Goal: Information Seeking & Learning: Learn about a topic

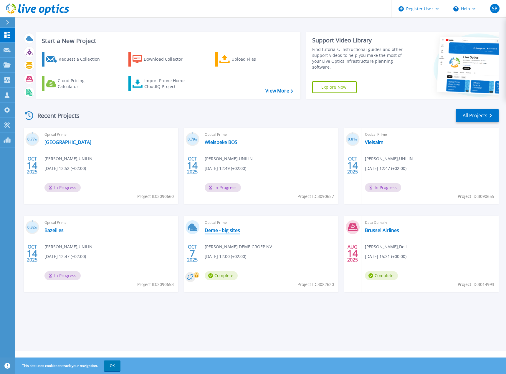
click at [219, 231] on link "Deme - big sites" at bounding box center [222, 230] width 35 height 6
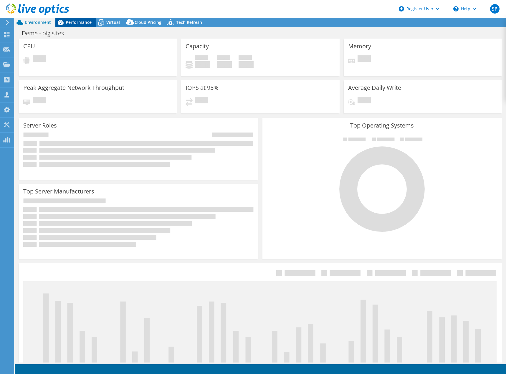
select select "USD"
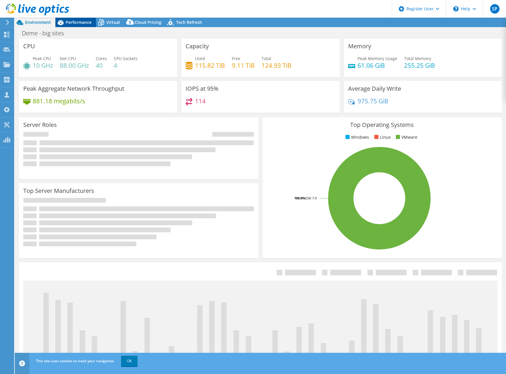
click at [84, 24] on span "Performance" at bounding box center [79, 22] width 26 height 6
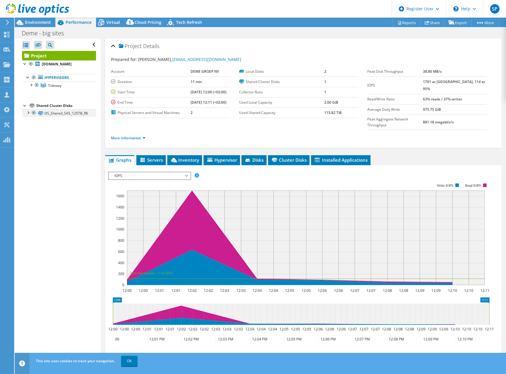
click at [29, 113] on div at bounding box center [28, 112] width 6 height 6
click at [79, 127] on link "DS_Shared_SAS_125TB_R6 | [DOMAIN_NAME]" at bounding box center [59, 123] width 74 height 13
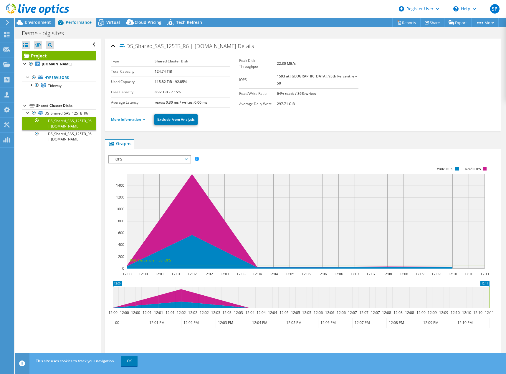
click at [138, 118] on link "More Information" at bounding box center [128, 119] width 34 height 5
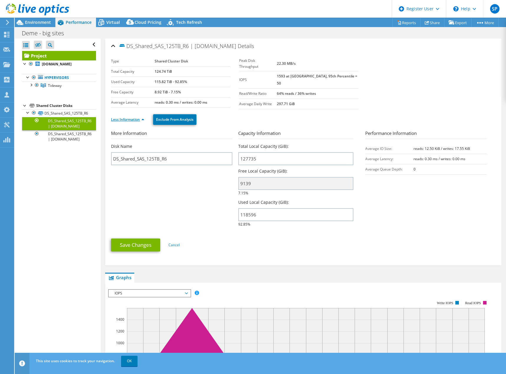
click at [142, 120] on link "Less Information" at bounding box center [127, 119] width 33 height 5
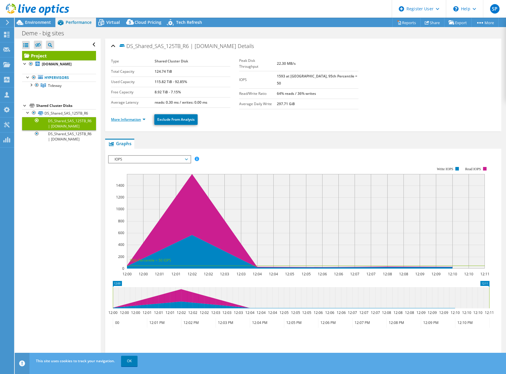
click at [145, 118] on link "More Information" at bounding box center [128, 119] width 34 height 5
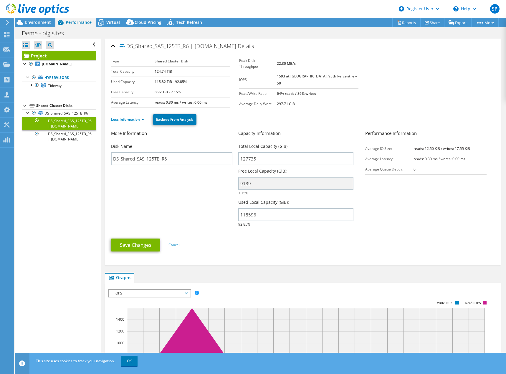
click at [145, 118] on li "Less Information" at bounding box center [129, 119] width 37 height 6
click at [30, 88] on link "Tideway" at bounding box center [59, 86] width 74 height 8
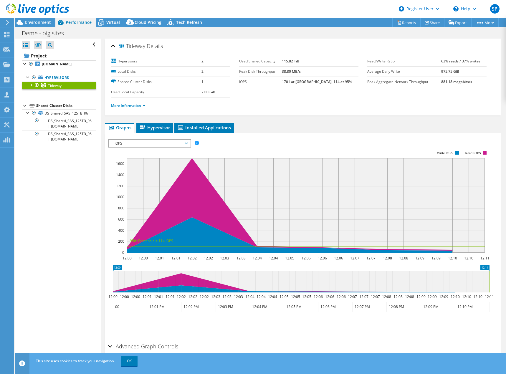
click at [31, 84] on div at bounding box center [31, 85] width 6 height 6
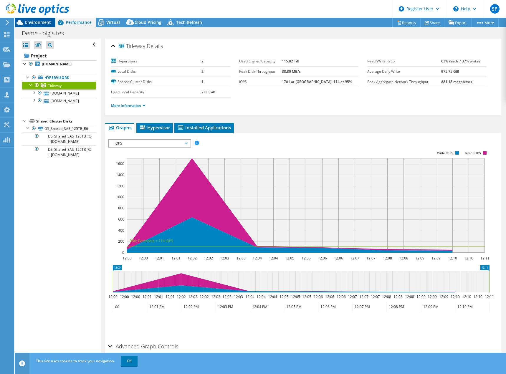
click at [46, 24] on span "Environment" at bounding box center [38, 22] width 26 height 6
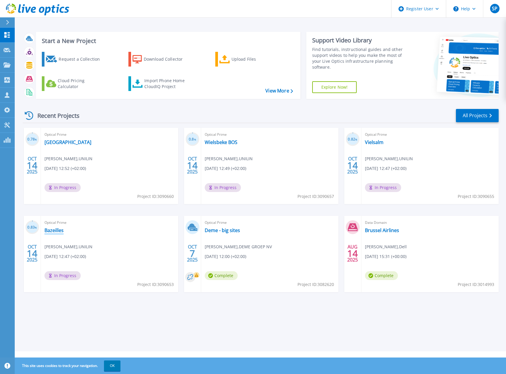
click at [57, 231] on link "Bazeilles" at bounding box center [53, 230] width 19 height 6
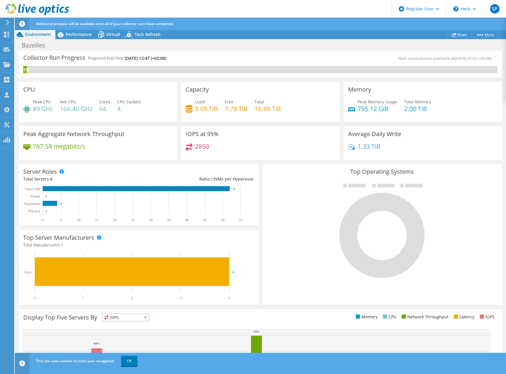
drag, startPoint x: 24, startPoint y: 59, endPoint x: 202, endPoint y: 57, distance: 178.1
click at [202, 57] on div "Collector Run Progress Projected End Time: 10/21/2025, 12:47 (+02:00)" at bounding box center [141, 60] width 237 height 11
click at [76, 38] on div "Performance" at bounding box center [75, 34] width 41 height 9
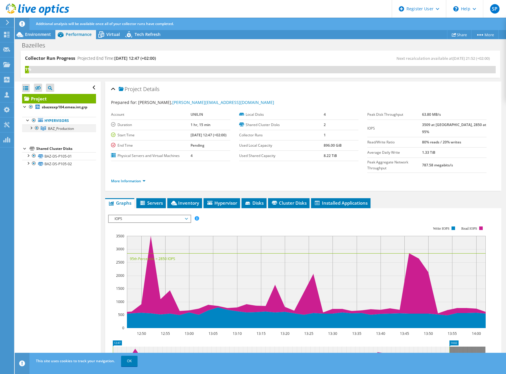
click at [30, 128] on div at bounding box center [31, 128] width 6 height 6
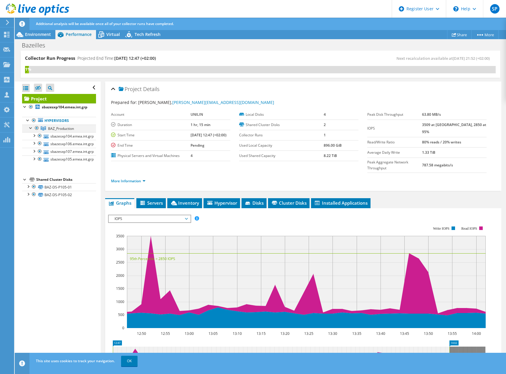
click at [30, 128] on div at bounding box center [31, 128] width 6 height 6
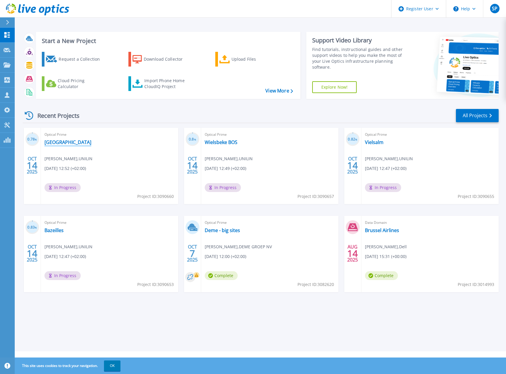
click at [58, 143] on link "[GEOGRAPHIC_DATA]" at bounding box center [67, 142] width 47 height 6
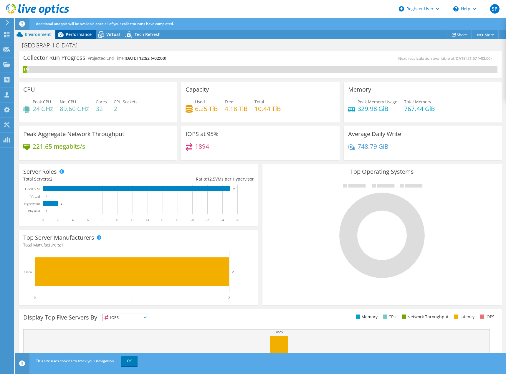
click at [79, 37] on div "Performance" at bounding box center [75, 34] width 41 height 9
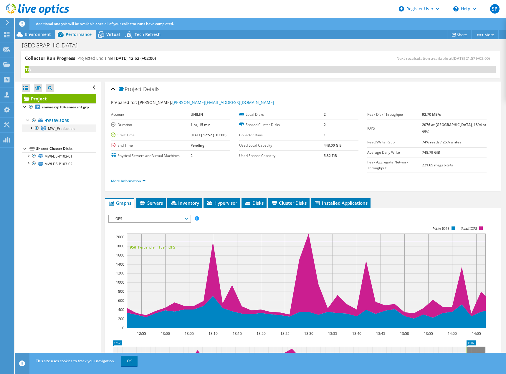
click at [30, 129] on div at bounding box center [31, 128] width 6 height 6
click at [33, 135] on div at bounding box center [34, 135] width 6 height 6
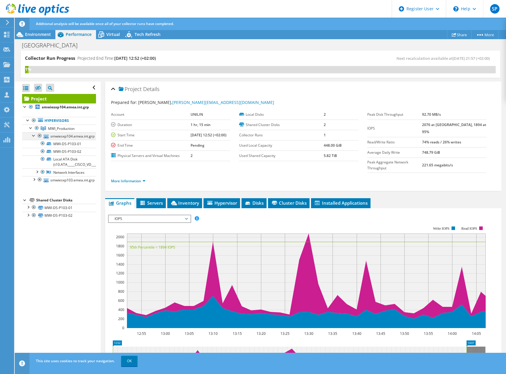
click at [33, 135] on div at bounding box center [34, 135] width 6 height 6
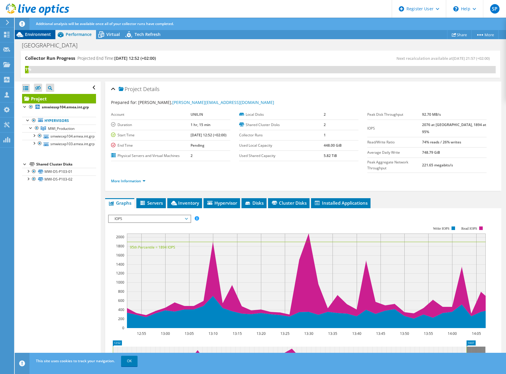
click at [32, 37] on span "Environment" at bounding box center [38, 34] width 26 height 6
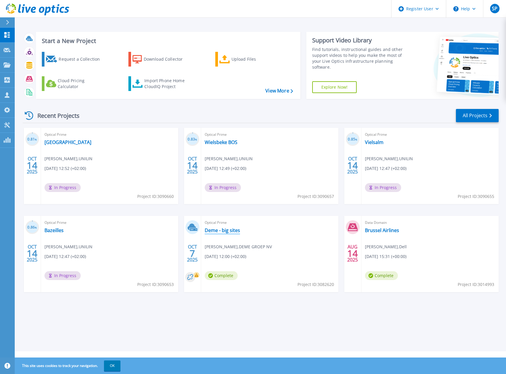
click at [219, 229] on link "Deme - big sites" at bounding box center [222, 230] width 35 height 6
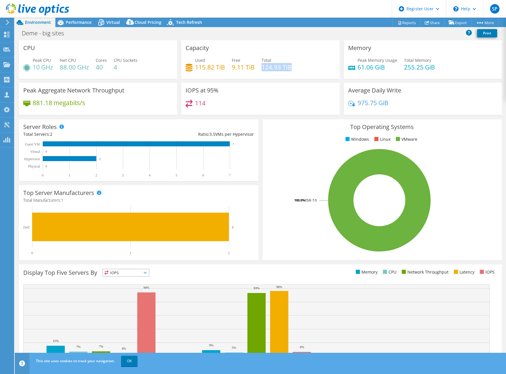
drag, startPoint x: 279, startPoint y: 67, endPoint x: 297, endPoint y: 67, distance: 18.0
click at [297, 67] on div "Used 115.82 TiB Free 9.11 TiB Total 124.93 TiB" at bounding box center [259, 66] width 149 height 19
drag, startPoint x: 297, startPoint y: 67, endPoint x: 198, endPoint y: 50, distance: 101.2
click at [198, 50] on div "Capacity Used 115.82 TiB Free 9.11 TiB Total 124.93 TiB" at bounding box center [260, 59] width 158 height 39
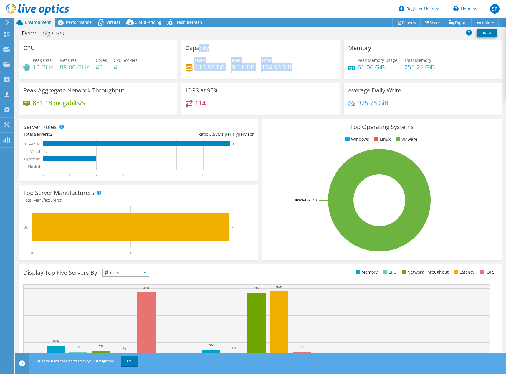
click at [198, 50] on h3 "Capacity" at bounding box center [196, 48] width 23 height 6
drag, startPoint x: 194, startPoint y: 48, endPoint x: 307, endPoint y: 72, distance: 116.0
click at [310, 73] on div "Capacity Used 115.82 TiB Free 9.11 TiB Total 124.93 TiB" at bounding box center [260, 59] width 158 height 39
click at [306, 72] on div "Used 115.82 TiB Free 9.11 TiB Total 124.93 TiB" at bounding box center [259, 66] width 149 height 19
click at [82, 22] on span "Performance" at bounding box center [79, 22] width 26 height 6
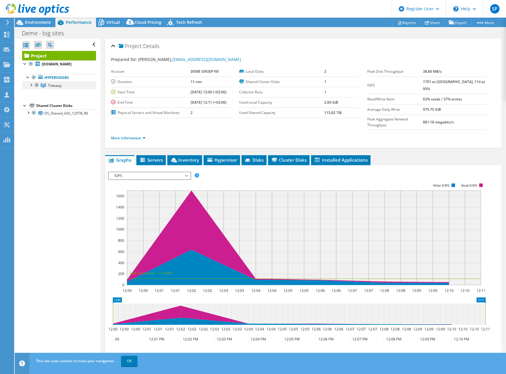
click at [28, 84] on div at bounding box center [31, 85] width 6 height 6
drag, startPoint x: 144, startPoint y: 150, endPoint x: 150, endPoint y: 150, distance: 5.3
click at [144, 158] on icon at bounding box center [143, 160] width 6 height 5
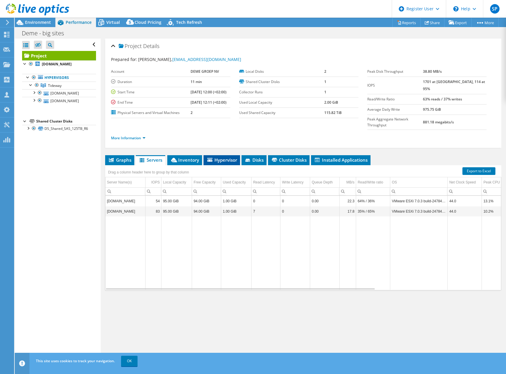
click at [225, 157] on span "Hypervisor" at bounding box center [221, 160] width 31 height 6
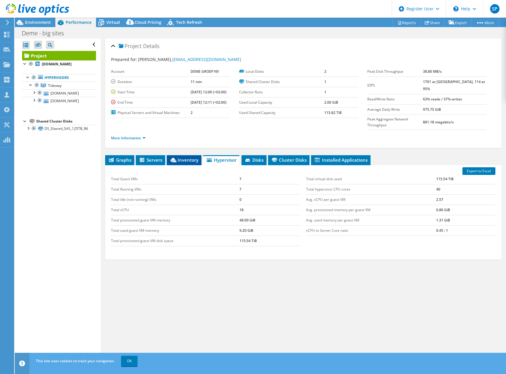
click at [194, 157] on span "Inventory" at bounding box center [184, 160] width 29 height 6
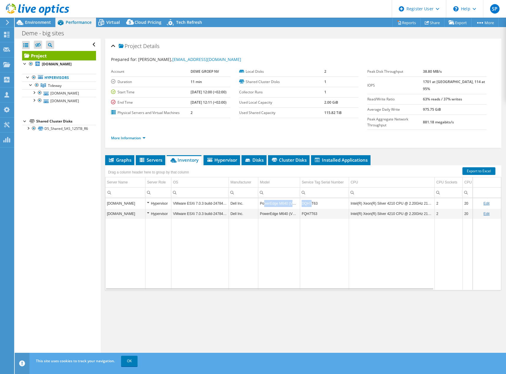
drag, startPoint x: 263, startPoint y: 192, endPoint x: 311, endPoint y: 194, distance: 48.3
click at [311, 198] on tr "esx-nl-tw-01.deme.com Hypervisor VMware ESXi 7.0.3 build-24784741 Dell Inc. Pow…" at bounding box center [338, 203] width 466 height 10
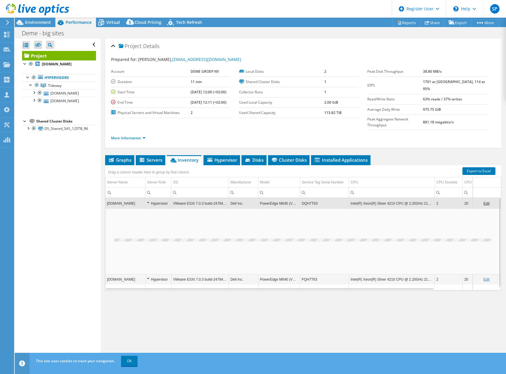
click at [288, 198] on td "PowerEdge M640 (VRTX)" at bounding box center [279, 203] width 42 height 10
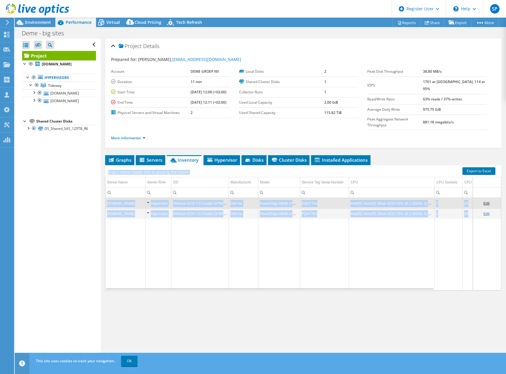
drag, startPoint x: 202, startPoint y: 161, endPoint x: 236, endPoint y: 248, distance: 94.0
click at [236, 248] on div "Drag a column header here to group by that column Server Name Server Role OS Ma…" at bounding box center [303, 227] width 396 height 125
click at [236, 248] on td "Data grid" at bounding box center [243, 254] width 29 height 71
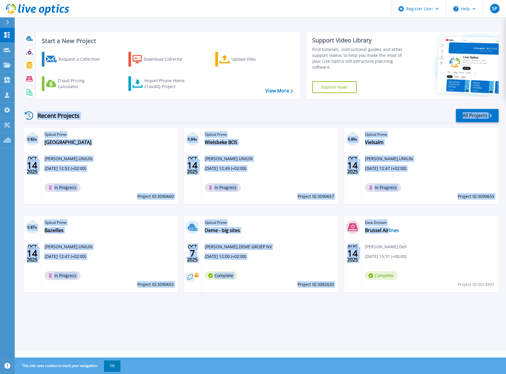
drag, startPoint x: 36, startPoint y: 116, endPoint x: 389, endPoint y: 302, distance: 399.0
click at [389, 302] on div "Recent Projects All Projects 0.82 % [DATE] Optical Prime Kedah [PERSON_NAME] , …" at bounding box center [261, 206] width 476 height 205
click at [389, 302] on div "0.82 % [DATE] Optical Prime Kedah [PERSON_NAME] , UNILIN [DATE] 12:52 (+02:00) …" at bounding box center [258, 216] width 480 height 176
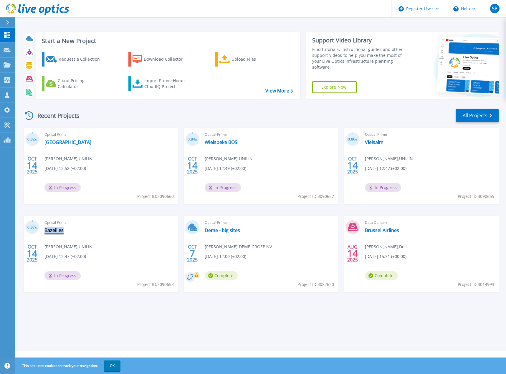
drag, startPoint x: 52, startPoint y: 231, endPoint x: 63, endPoint y: 230, distance: 11.5
click at [63, 230] on div "Optical Prime Bazeilles [PERSON_NAME] , UNILIN [DATE] 12:47 (+02:00) In Progres…" at bounding box center [109, 254] width 137 height 76
copy div "Bazeilles"
drag, startPoint x: 40, startPoint y: 116, endPoint x: 110, endPoint y: 118, distance: 69.8
click at [110, 118] on div "Recent Projects All Projects" at bounding box center [261, 115] width 476 height 15
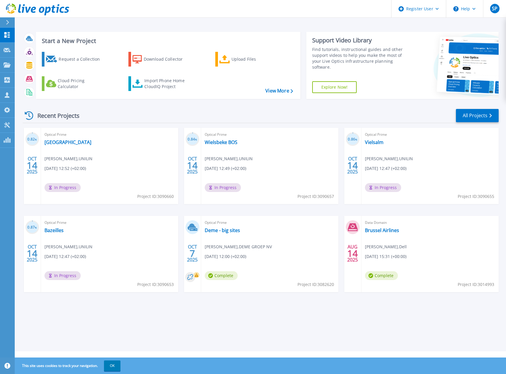
click at [110, 118] on div "Recent Projects All Projects" at bounding box center [261, 115] width 476 height 15
click at [81, 117] on div "Recent Projects" at bounding box center [55, 115] width 65 height 14
click at [57, 118] on div "Recent Projects" at bounding box center [55, 115] width 65 height 14
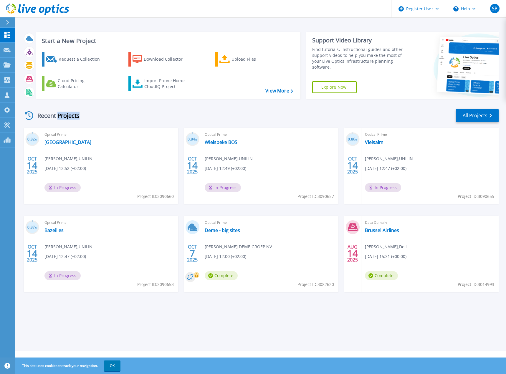
click at [57, 118] on div "Recent Projects" at bounding box center [55, 115] width 65 height 14
click at [39, 117] on div "Recent Projects" at bounding box center [55, 115] width 65 height 14
drag, startPoint x: 34, startPoint y: 117, endPoint x: 84, endPoint y: 117, distance: 49.5
click at [84, 117] on div "Recent Projects" at bounding box center [55, 115] width 65 height 14
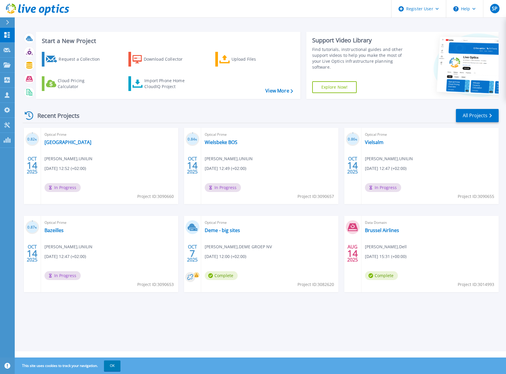
click at [84, 117] on div "Recent Projects" at bounding box center [55, 115] width 65 height 14
drag, startPoint x: 84, startPoint y: 117, endPoint x: 44, endPoint y: 117, distance: 39.4
click at [44, 117] on div "Recent Projects" at bounding box center [55, 115] width 65 height 14
click at [228, 325] on div "Start a New Project Request a Collection Download Collector Upload Files Cloud …" at bounding box center [260, 175] width 491 height 351
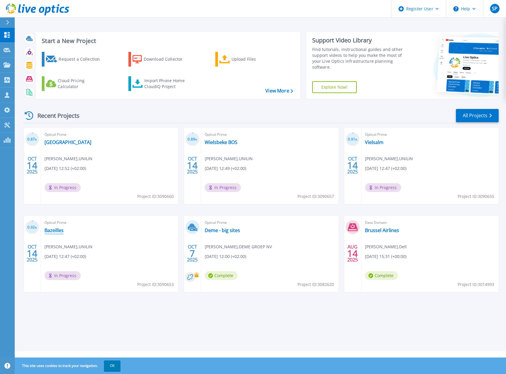
click at [54, 233] on link "Bazeilles" at bounding box center [53, 230] width 19 height 6
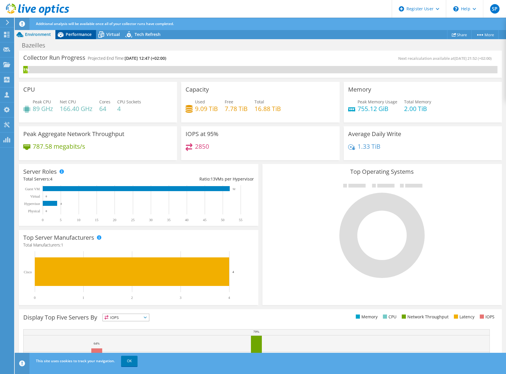
click at [82, 34] on span "Performance" at bounding box center [79, 34] width 26 height 6
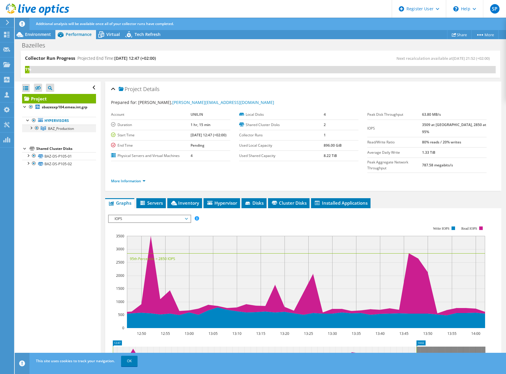
click at [33, 129] on div at bounding box center [31, 128] width 6 height 6
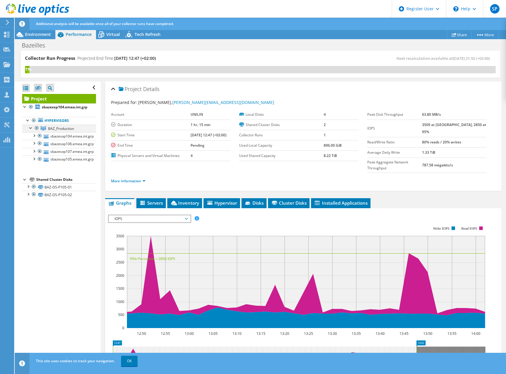
click at [32, 129] on div at bounding box center [31, 128] width 6 height 6
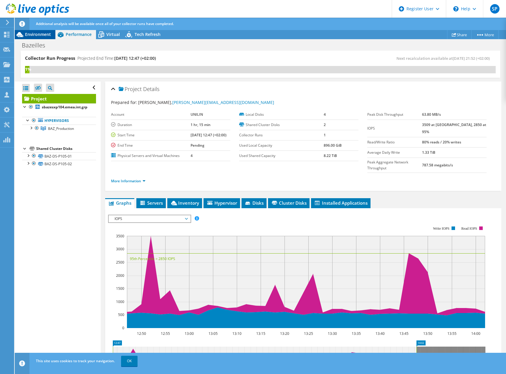
click at [31, 34] on span "Environment" at bounding box center [38, 34] width 26 height 6
